Goal: Navigation & Orientation: Find specific page/section

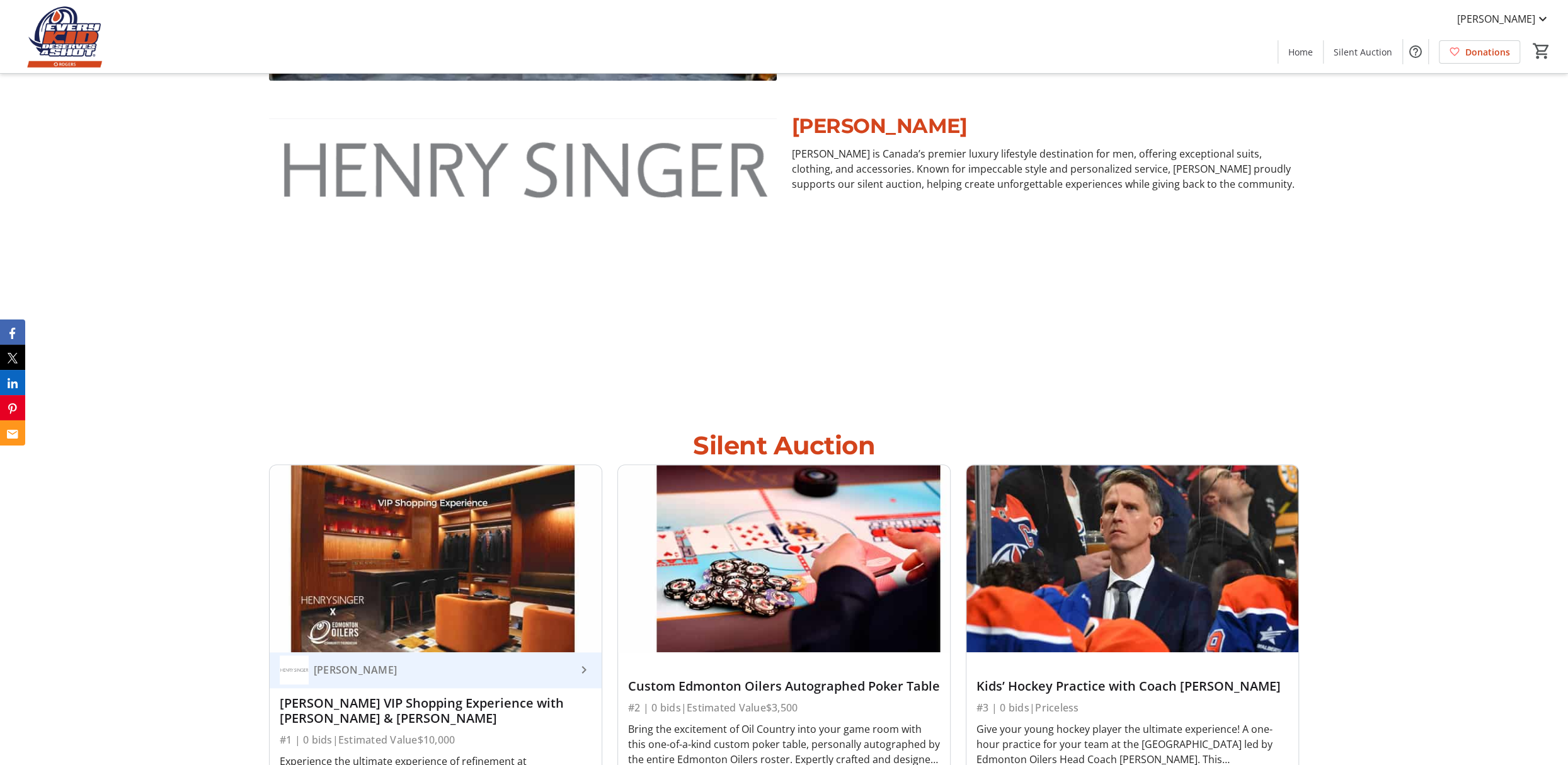
scroll to position [1322, 0]
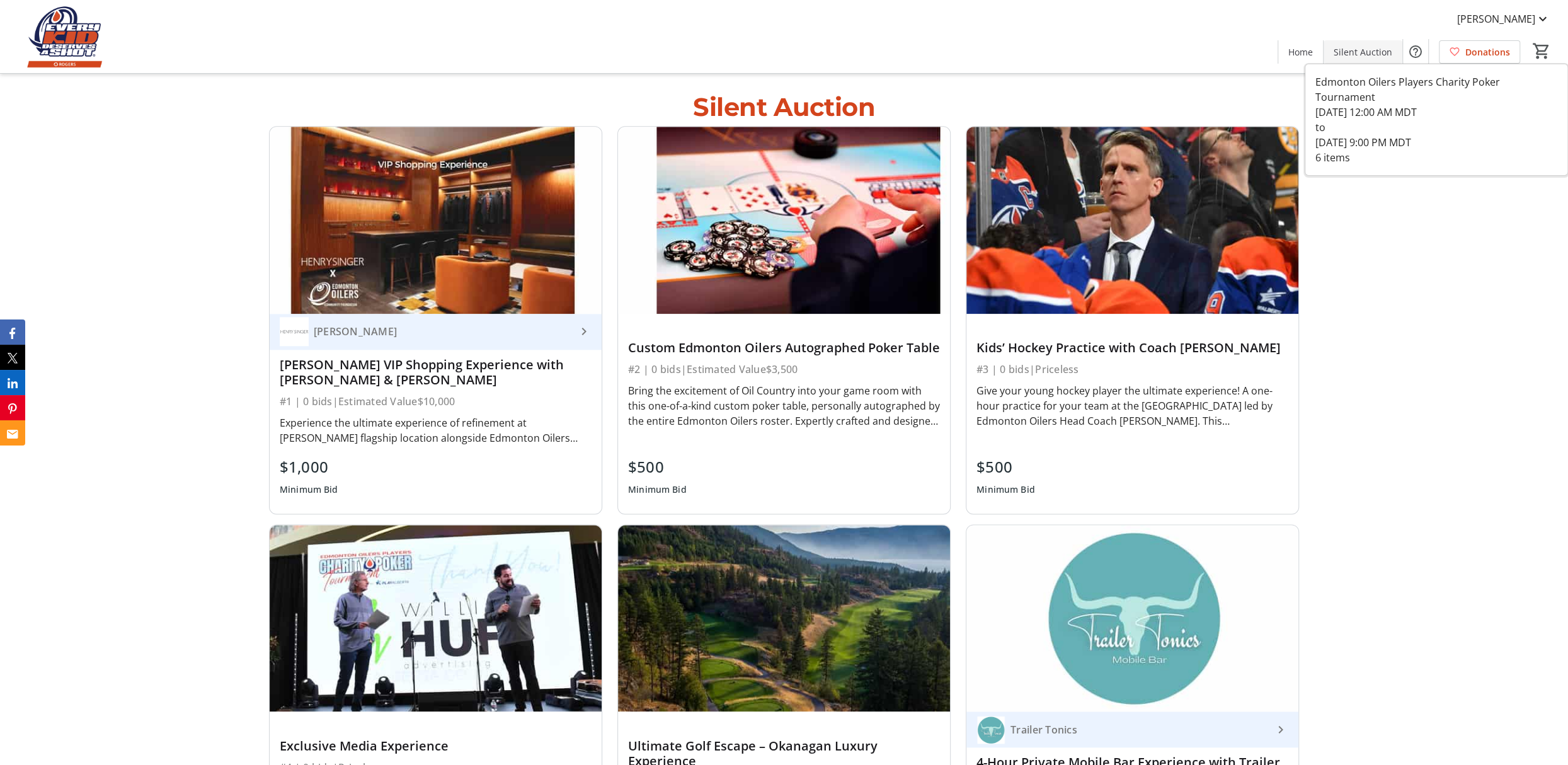
click at [1355, 53] on span "Silent Auction" at bounding box center [1362, 52] width 59 height 14
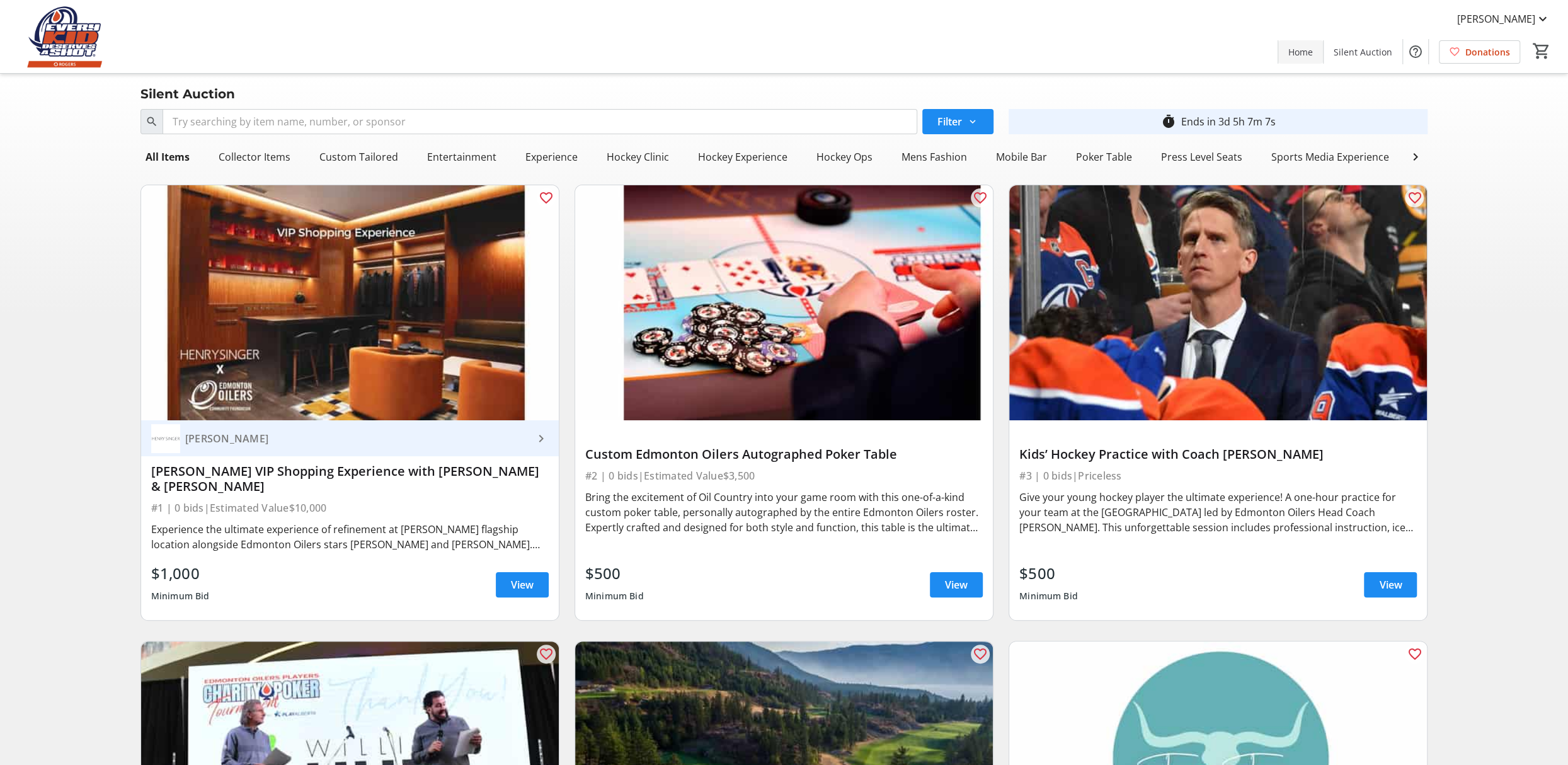
click at [1313, 55] on span "Home" at bounding box center [1299, 52] width 24 height 14
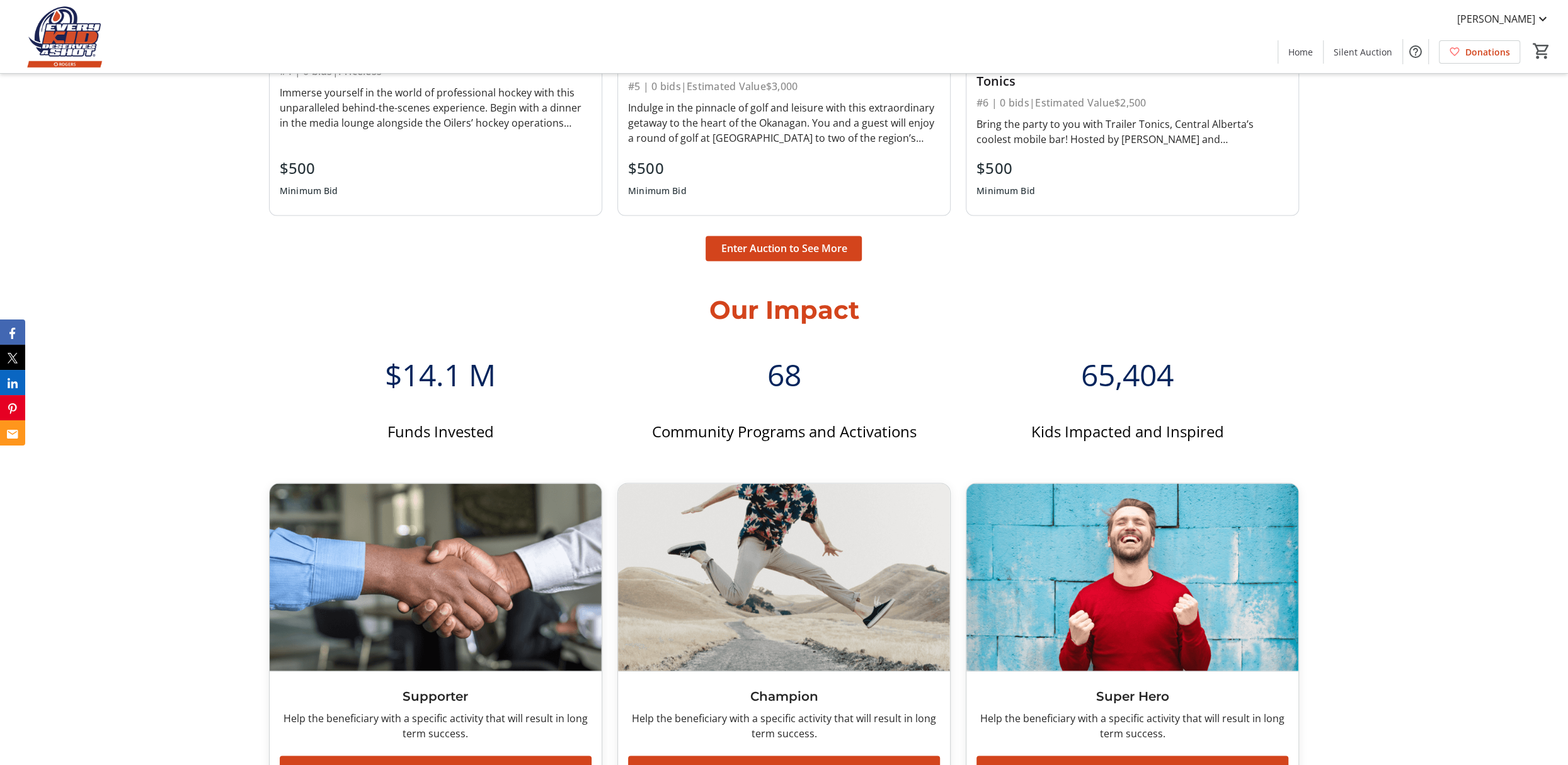
scroll to position [2015, 0]
